Goal: Task Accomplishment & Management: Use online tool/utility

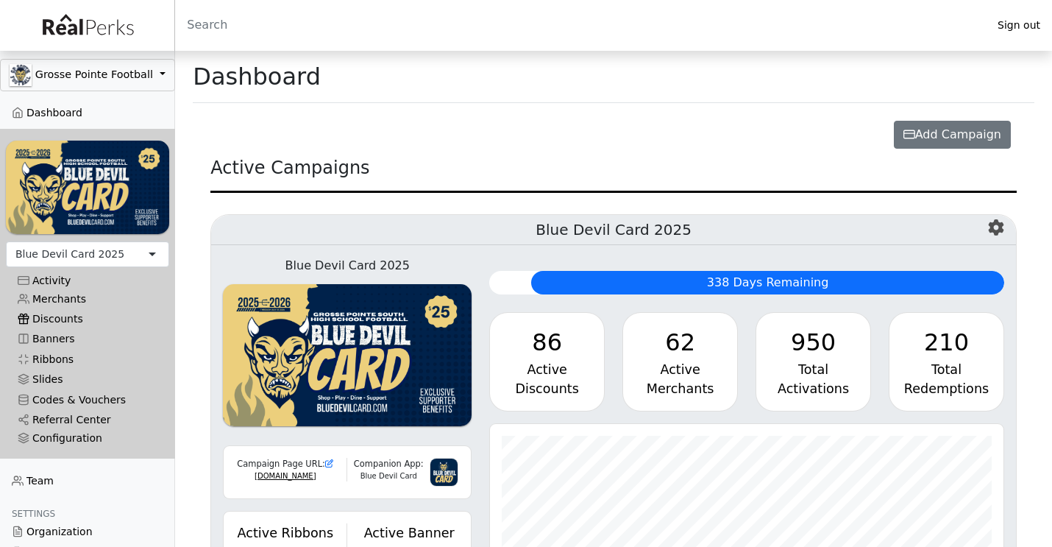
scroll to position [169, 514]
click at [73, 300] on link "Merchants" at bounding box center [87, 299] width 163 height 20
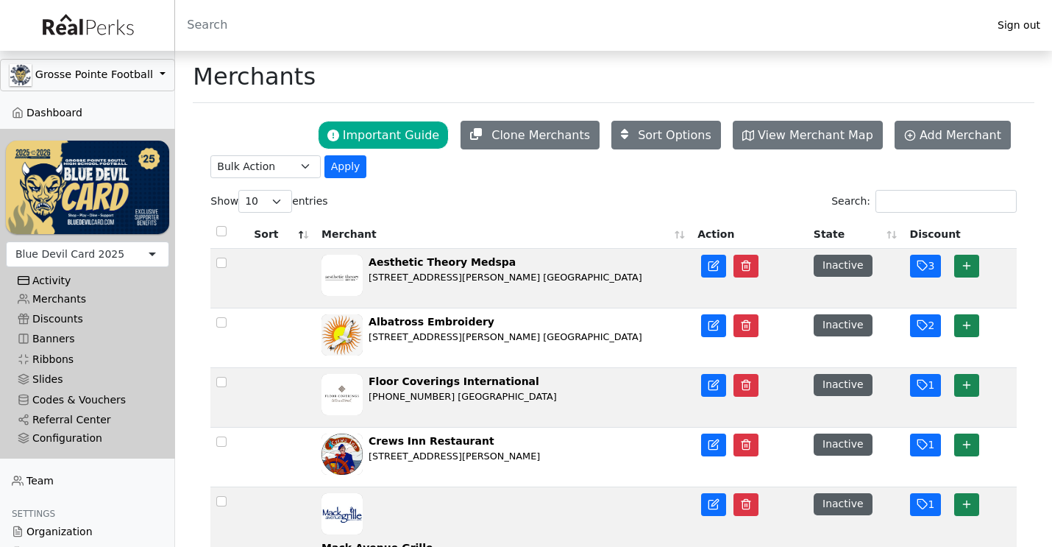
click at [67, 280] on div "Activity" at bounding box center [88, 280] width 140 height 13
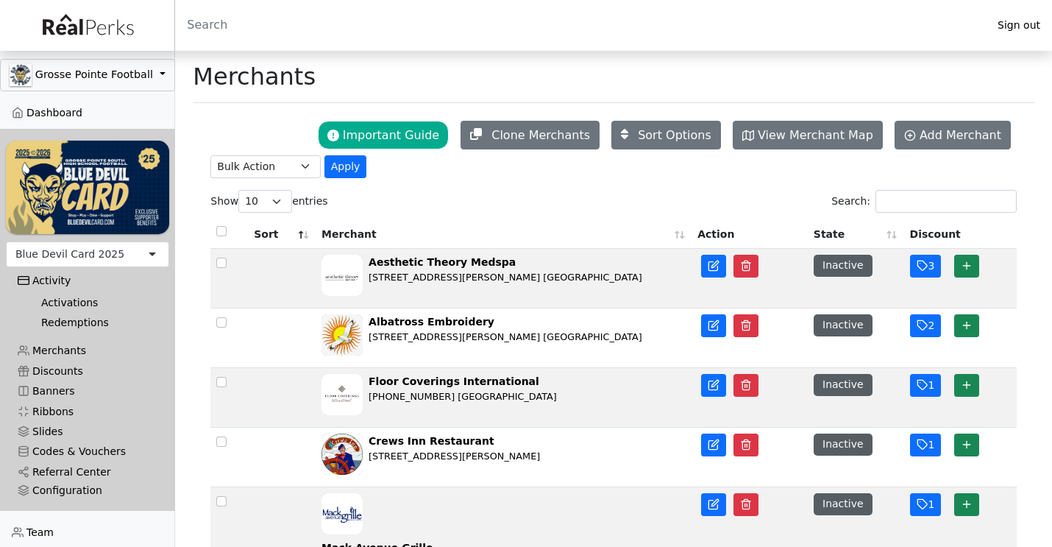
click at [63, 299] on link "Activations" at bounding box center [93, 302] width 128 height 20
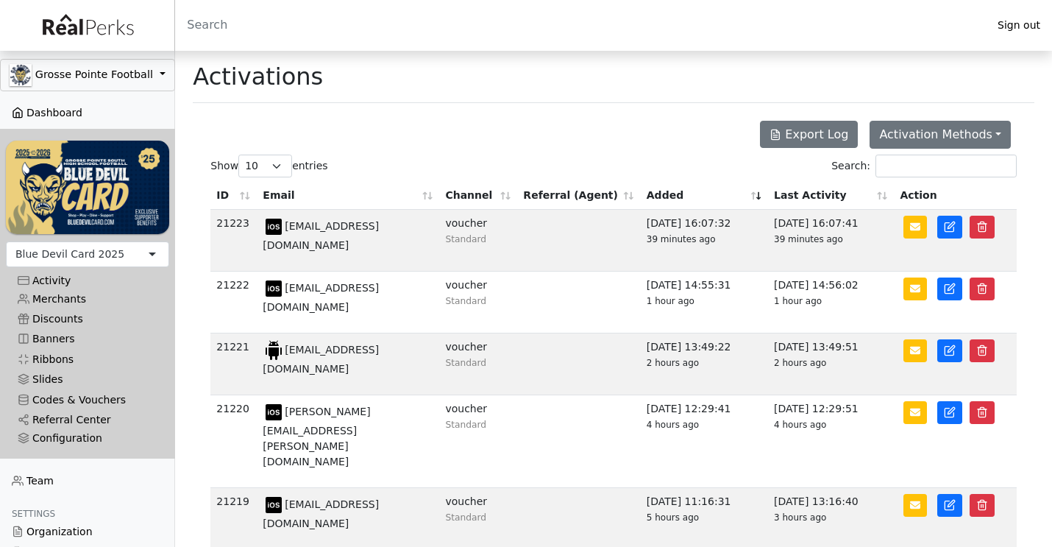
click at [63, 107] on link "Dashboard" at bounding box center [87, 113] width 175 height 20
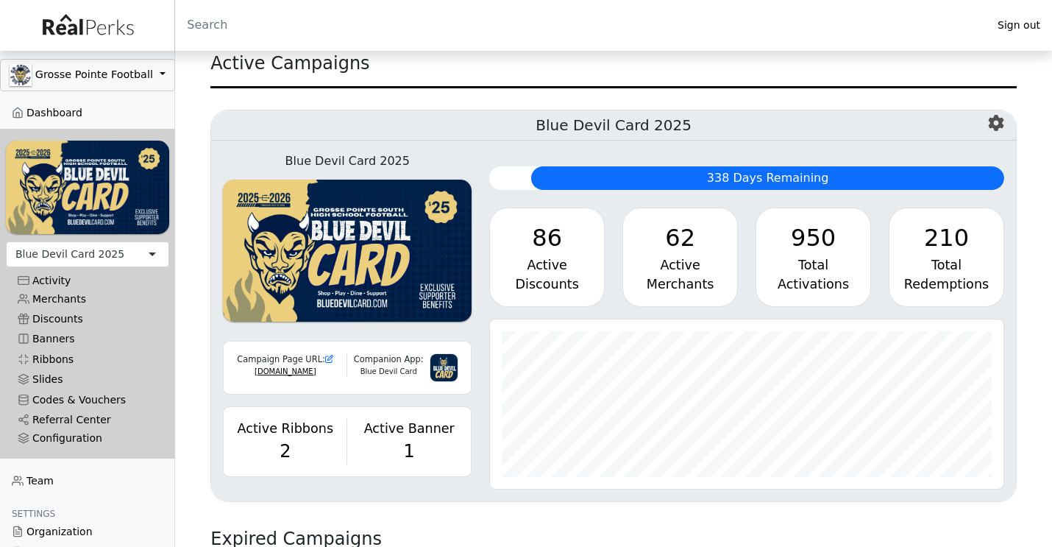
scroll to position [67, 0]
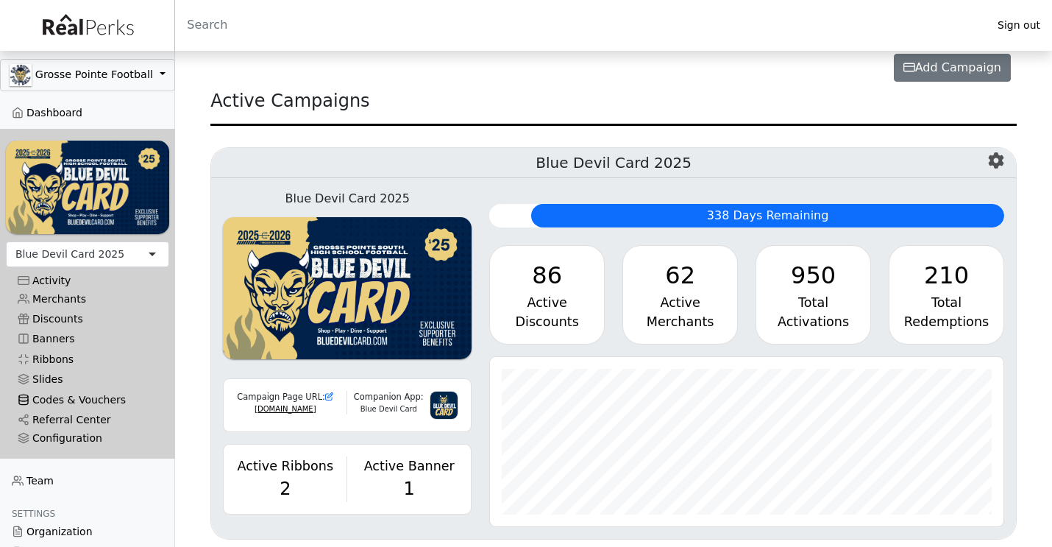
click at [56, 402] on link "Codes & Vouchers" at bounding box center [87, 399] width 163 height 20
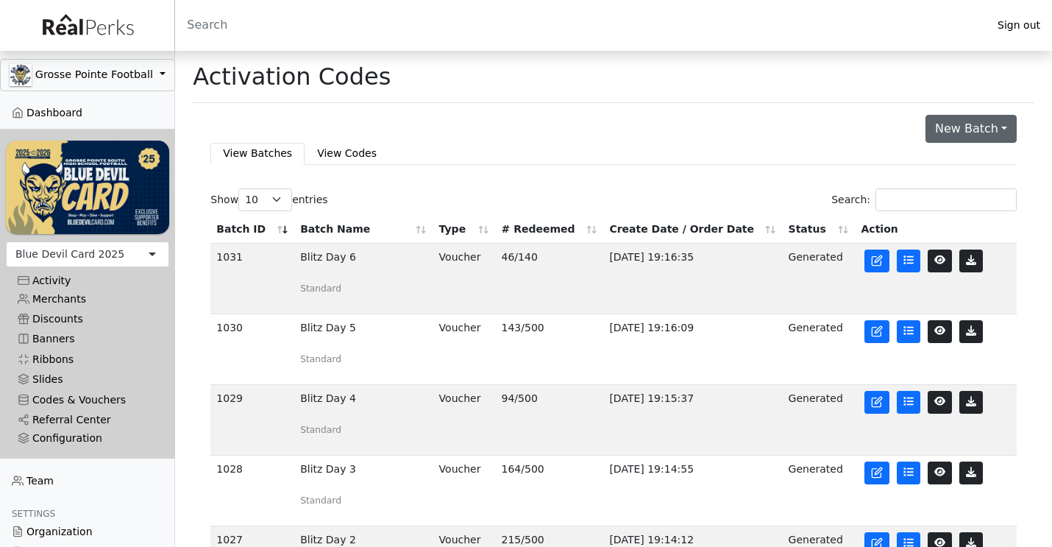
click at [954, 133] on button "New Batch" at bounding box center [971, 129] width 91 height 28
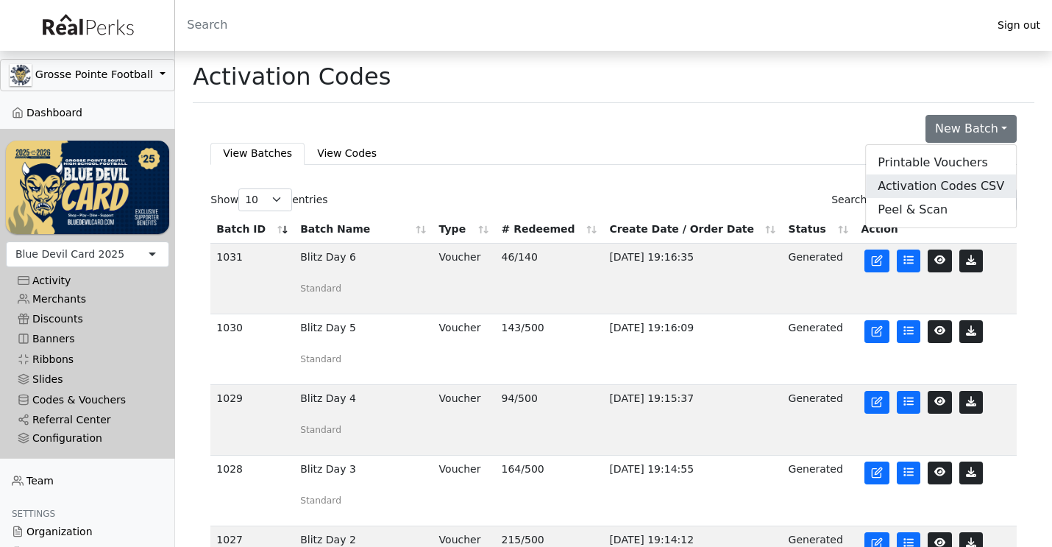
click at [926, 182] on link "Activation Codes CSV" at bounding box center [941, 186] width 150 height 24
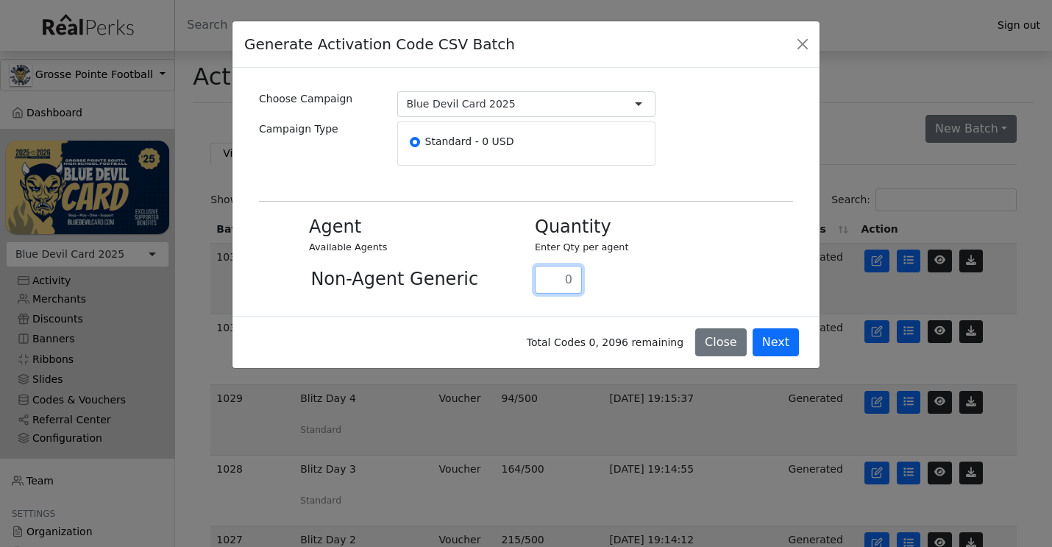
click at [564, 287] on input "text" at bounding box center [558, 280] width 47 height 28
type input "1"
type input "20"
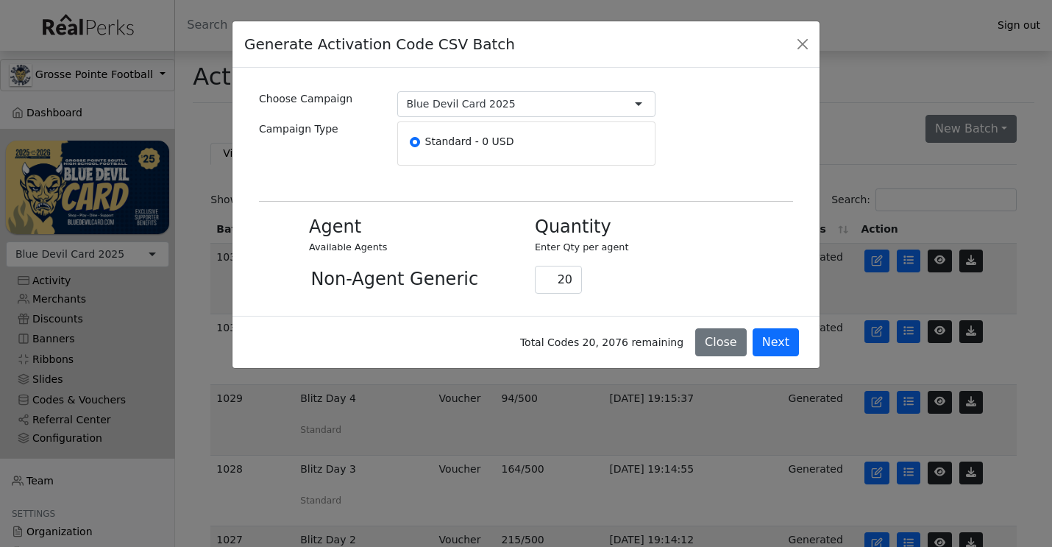
click at [717, 278] on div "20" at bounding box center [664, 273] width 276 height 38
click at [766, 335] on button "Next" at bounding box center [776, 342] width 46 height 28
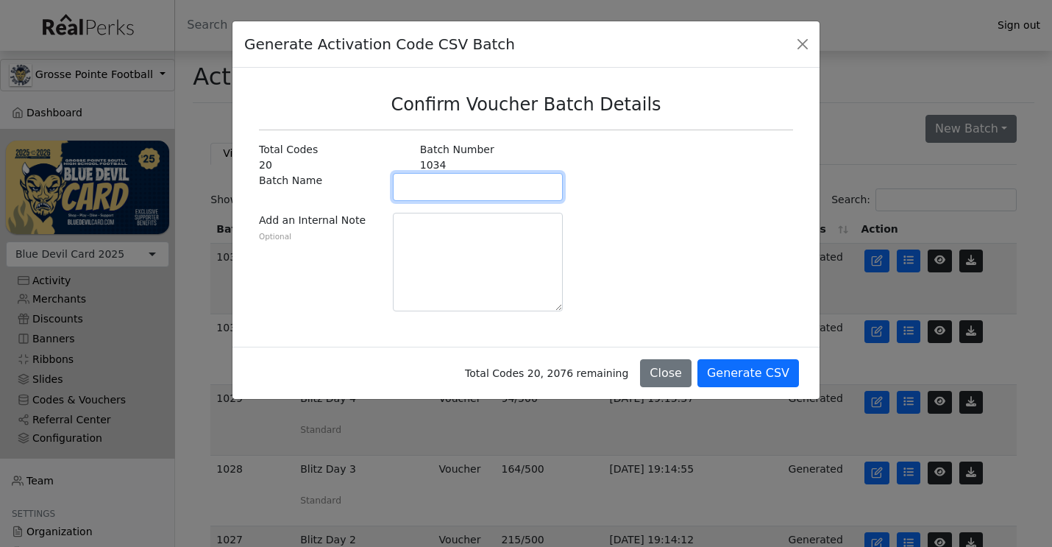
click at [503, 183] on input "text" at bounding box center [478, 187] width 170 height 28
type input "r"
type input "replacement codes"
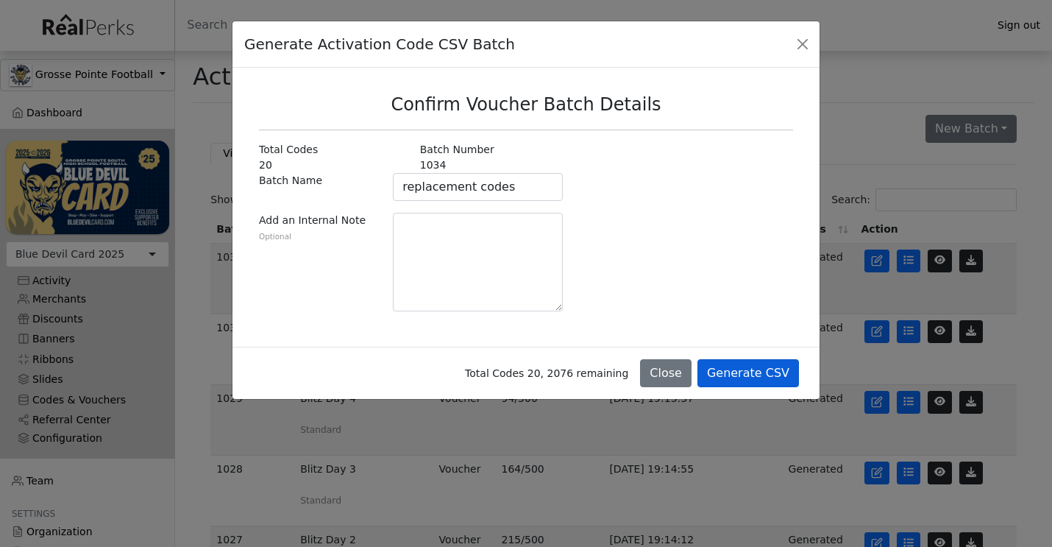
click at [753, 369] on button "Generate CSV" at bounding box center [748, 373] width 102 height 28
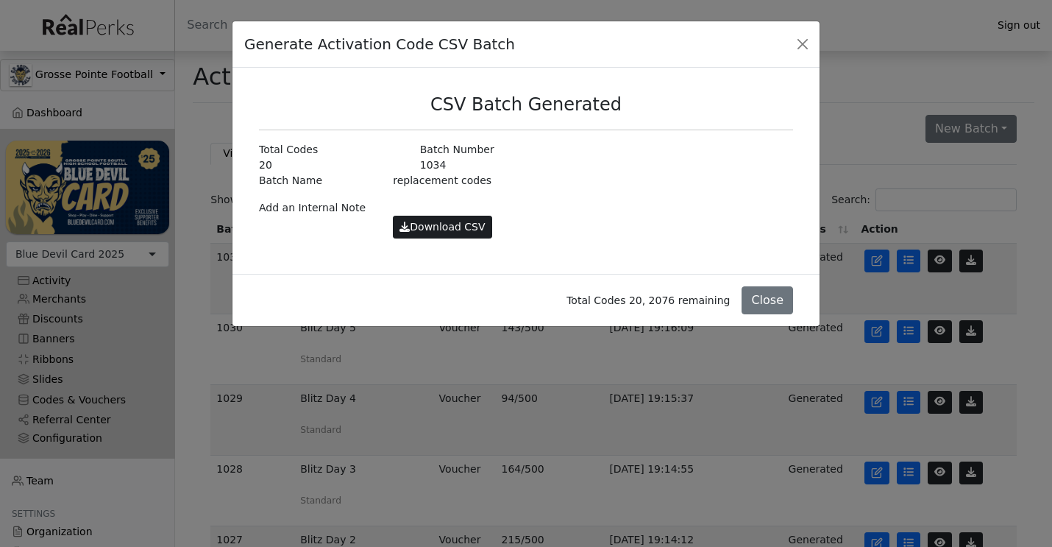
click at [464, 229] on button "Download CSV" at bounding box center [442, 227] width 99 height 23
